Goal: Task Accomplishment & Management: Use online tool/utility

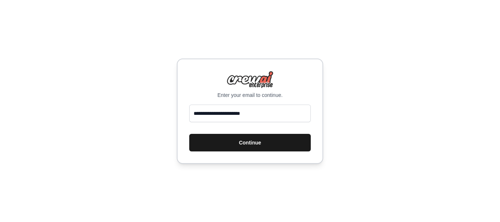
click at [242, 145] on button "Continue" at bounding box center [250, 143] width 122 height 18
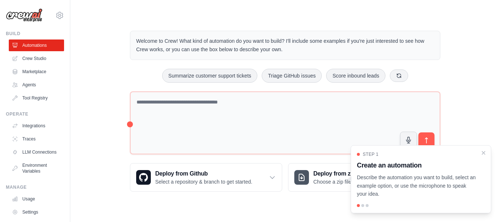
click at [363, 206] on div at bounding box center [363, 205] width 3 height 3
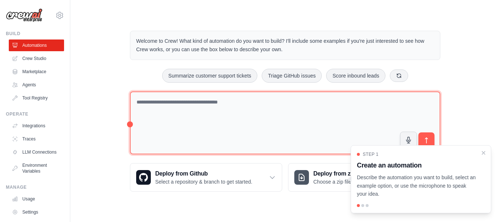
click at [213, 103] on textarea at bounding box center [285, 123] width 311 height 63
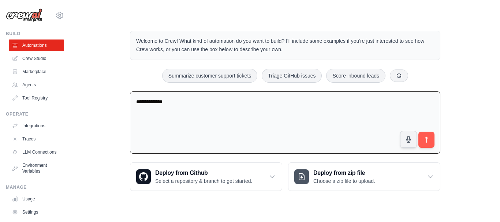
click at [0, 0] on icon "Paraphrase text" at bounding box center [0, 0] width 0 height 0
click at [245, 98] on textarea "**********" at bounding box center [285, 123] width 311 height 63
click at [200, 121] on textarea "**********" at bounding box center [285, 123] width 311 height 63
click at [0, 0] on icon "Paraphrase text" at bounding box center [0, 0] width 0 height 0
click at [0, 0] on li "******* ***** **** ** **** ******** ****** ****" at bounding box center [0, 0] width 0 height 0
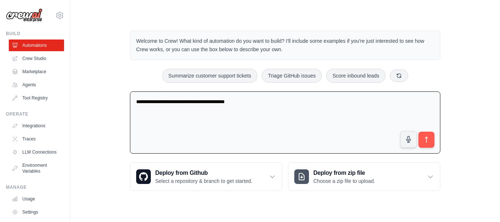
click at [0, 0] on icon "Paraphrase text" at bounding box center [0, 0] width 0 height 0
click at [0, 0] on span "*****" at bounding box center [0, 0] width 0 height 0
type textarea "**********"
click at [426, 140] on icon "submit" at bounding box center [427, 140] width 8 height 8
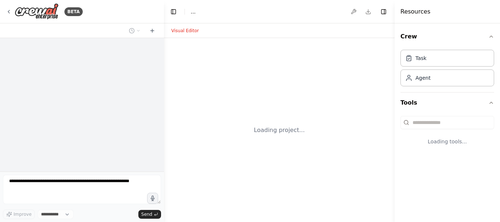
select select "****"
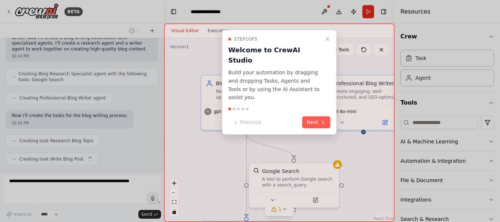
scroll to position [170, 0]
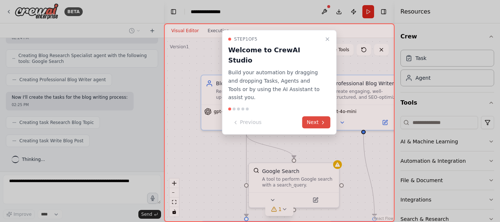
click at [319, 116] on button "Next" at bounding box center [317, 122] width 28 height 12
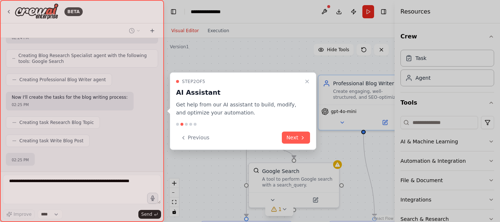
scroll to position [213, 0]
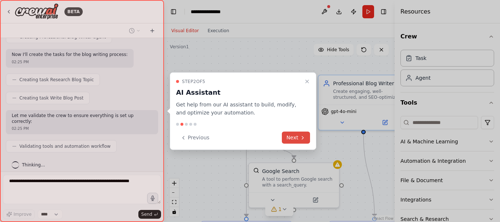
click at [294, 138] on button "Next" at bounding box center [296, 138] width 28 height 12
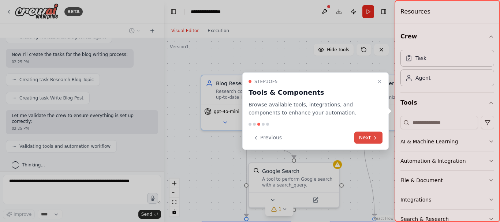
click at [373, 134] on button "Next" at bounding box center [369, 138] width 28 height 12
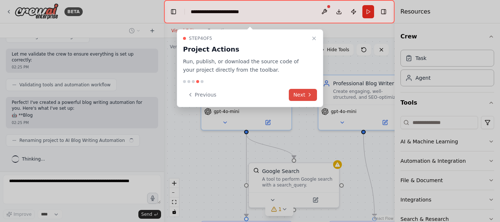
click at [298, 93] on button "Next" at bounding box center [303, 95] width 28 height 12
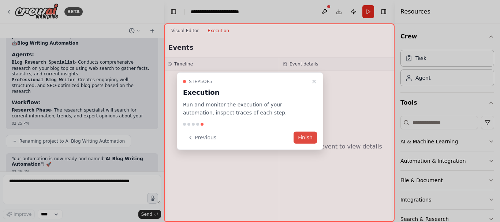
click at [309, 136] on button "Finish" at bounding box center [305, 138] width 23 height 12
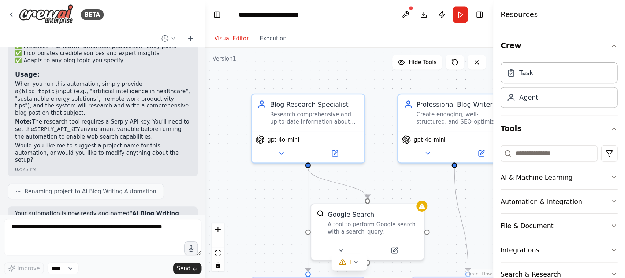
scroll to position [474, 0]
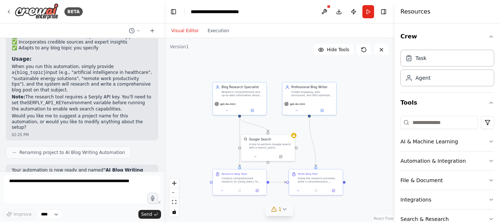
click at [284, 210] on icon at bounding box center [285, 210] width 6 height 6
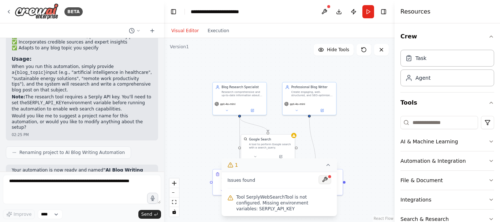
click at [326, 184] on button at bounding box center [325, 179] width 12 height 9
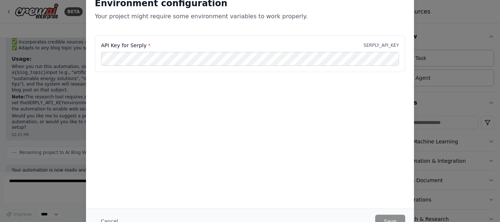
click at [0, 18] on div "Environment configuration Your project might require some environment variables…" at bounding box center [250, 111] width 500 height 222
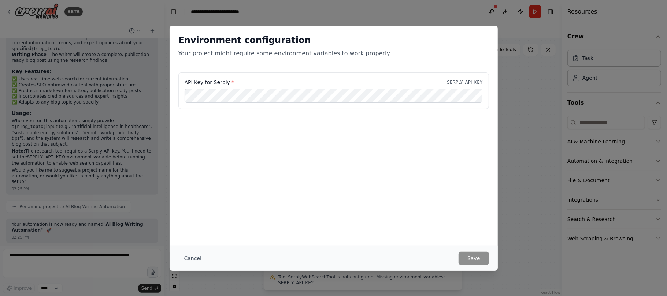
scroll to position [403, 0]
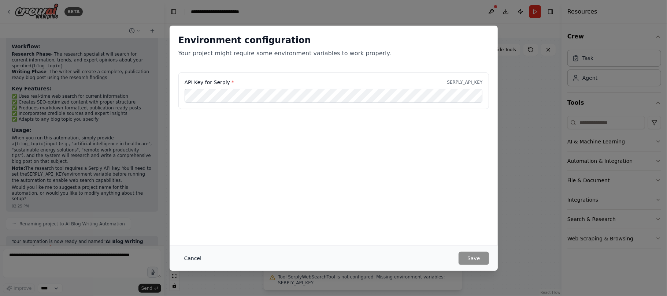
click at [193, 222] on button "Cancel" at bounding box center [192, 258] width 29 height 13
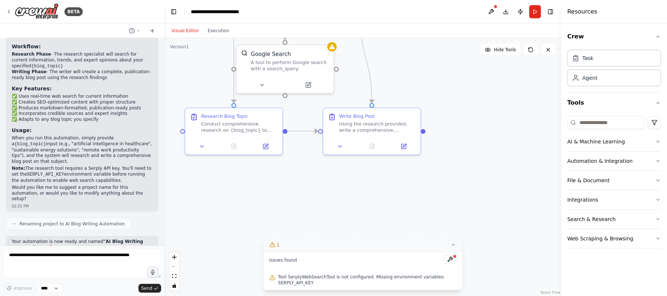
drag, startPoint x: 468, startPoint y: 143, endPoint x: 472, endPoint y: 182, distance: 39.4
click at [472, 182] on div ".deletable-edge-delete-btn { width: 20px; height: 20px; border: 0px solid #ffff…" at bounding box center [362, 167] width 397 height 258
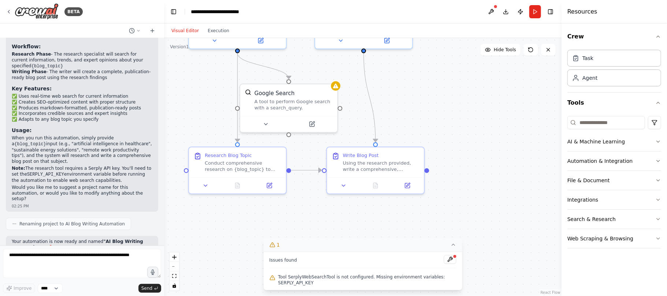
click at [466, 186] on div ".deletable-edge-delete-btn { width: 20px; height: 20px; border: 0px solid #ffff…" at bounding box center [362, 167] width 397 height 258
click at [454, 222] on icon at bounding box center [454, 245] width 6 height 6
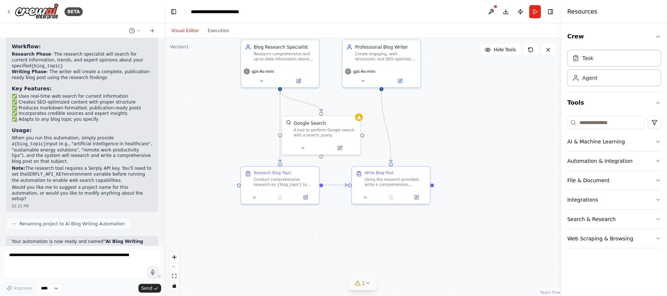
click at [462, 113] on div ".deletable-edge-delete-btn { width: 20px; height: 20px; border: 0px solid #ffff…" at bounding box center [362, 167] width 397 height 258
